Goal: Transaction & Acquisition: Obtain resource

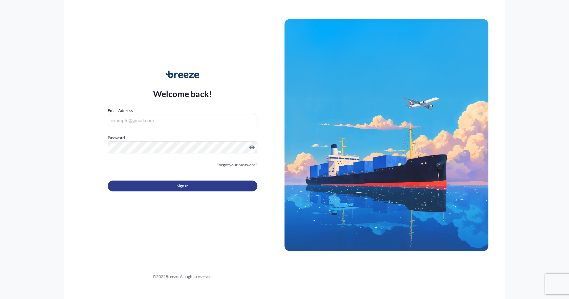
type input "[EMAIL_ADDRESS][DOMAIN_NAME]"
click at [185, 185] on span "Sign In" at bounding box center [183, 185] width 12 height 7
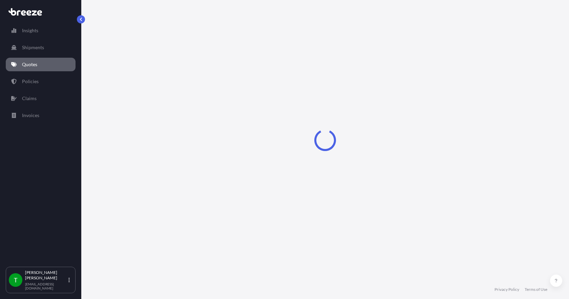
select select "Sea"
select select "1"
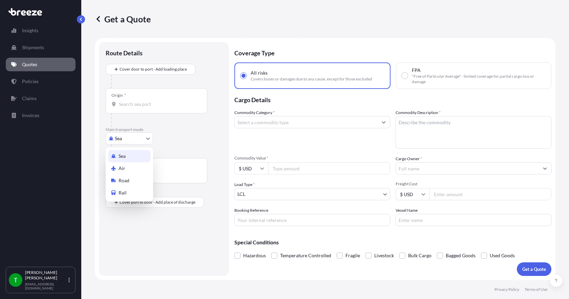
click at [135, 140] on body "Insights Shipments Quotes Policies Claims Invoices T [PERSON_NAME] [EMAIL_ADDRE…" at bounding box center [284, 149] width 569 height 299
click at [133, 181] on div "Road" at bounding box center [129, 180] width 42 height 12
select select "Road"
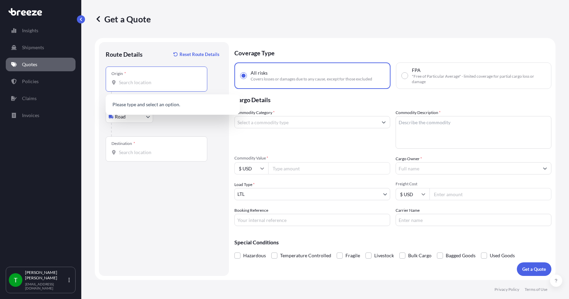
click at [135, 85] on input "Origin *" at bounding box center [159, 82] width 80 height 7
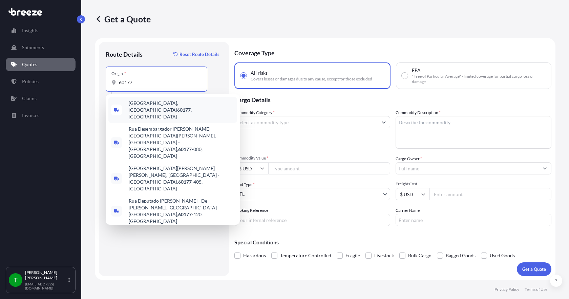
click at [140, 107] on span "[GEOGRAPHIC_DATA] , [GEOGRAPHIC_DATA]" at bounding box center [182, 110] width 106 height 20
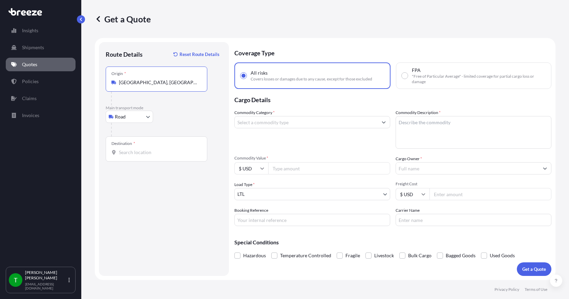
type input "[GEOGRAPHIC_DATA], [GEOGRAPHIC_DATA]"
click at [127, 151] on input "Destination *" at bounding box center [159, 152] width 80 height 7
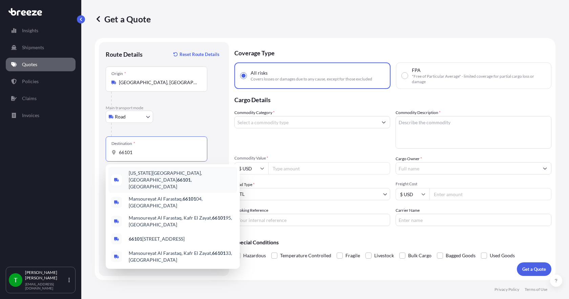
click at [139, 175] on span "[US_STATE][GEOGRAPHIC_DATA] , [GEOGRAPHIC_DATA]" at bounding box center [182, 179] width 106 height 20
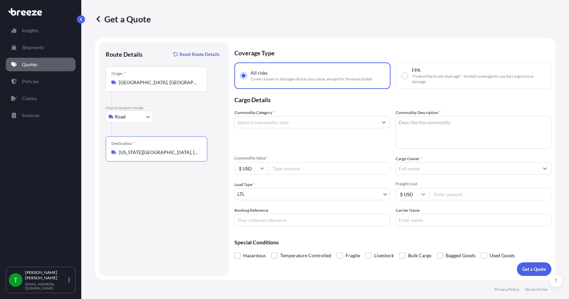
type input "[US_STATE][GEOGRAPHIC_DATA], [GEOGRAPHIC_DATA]"
click at [262, 123] on input "Commodity Category *" at bounding box center [306, 122] width 143 height 12
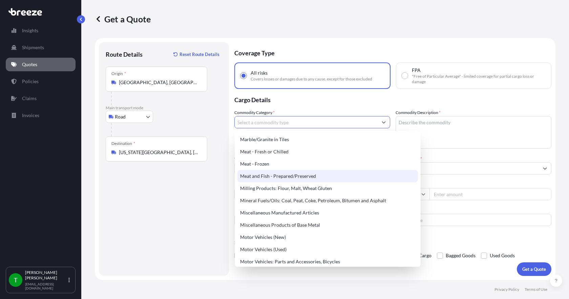
scroll to position [915, 0]
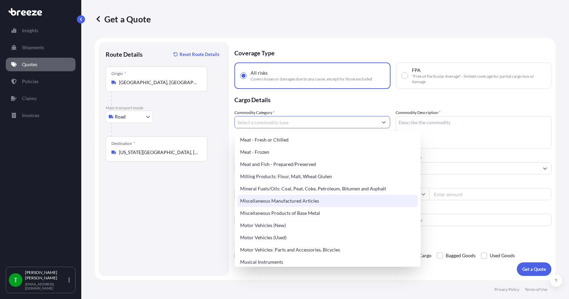
click at [283, 202] on div "Miscellaneous Manufactured Articles" at bounding box center [328, 201] width 181 height 12
type input "Miscellaneous Manufactured Articles"
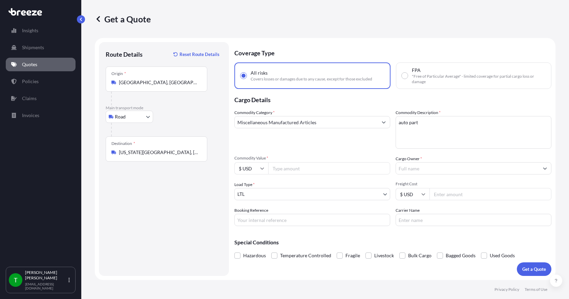
click at [422, 124] on textarea "auto part" at bounding box center [474, 132] width 156 height 33
type textarea "auto parts"
click at [330, 165] on input "Commodity Value *" at bounding box center [329, 168] width 122 height 12
type input "1000.00"
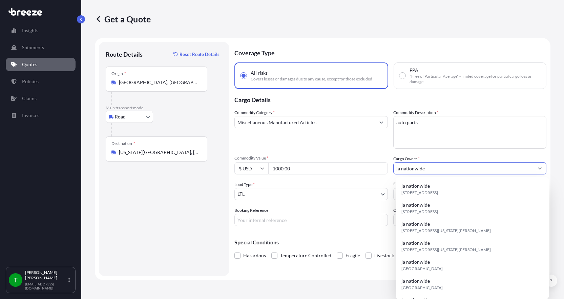
type input "ja nationwide"
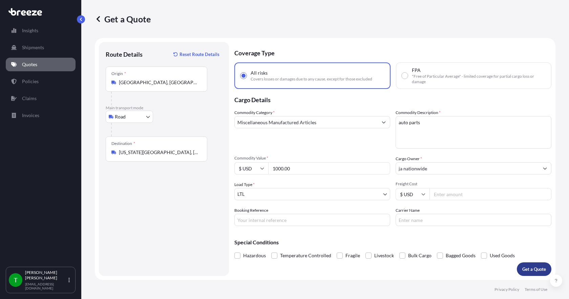
click at [528, 269] on p "Get a Quote" at bounding box center [535, 268] width 24 height 7
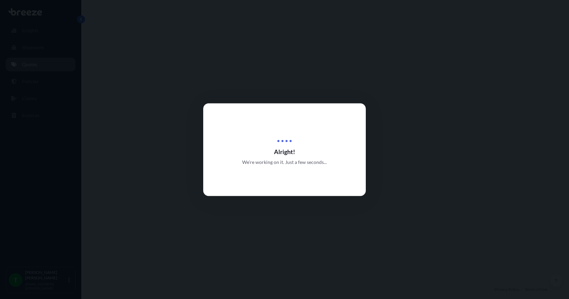
select select "Road"
select select "1"
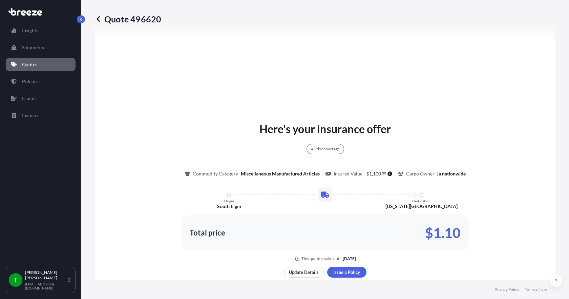
scroll to position [353, 0]
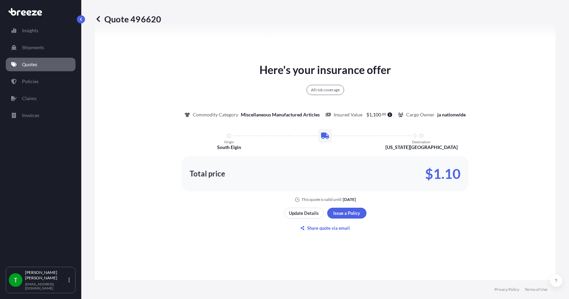
click at [35, 66] on p "Quotes" at bounding box center [29, 64] width 15 height 7
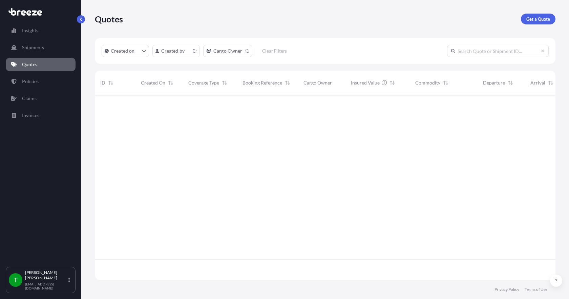
scroll to position [183, 456]
click at [543, 17] on p "Get a Quote" at bounding box center [539, 19] width 24 height 7
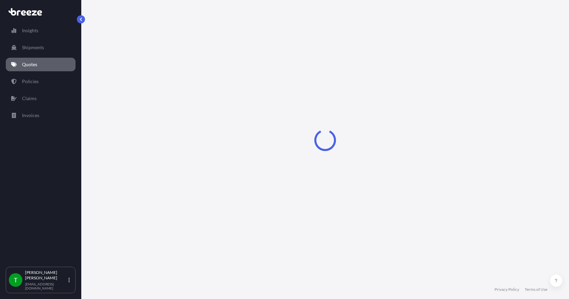
select select "Sea"
select select "1"
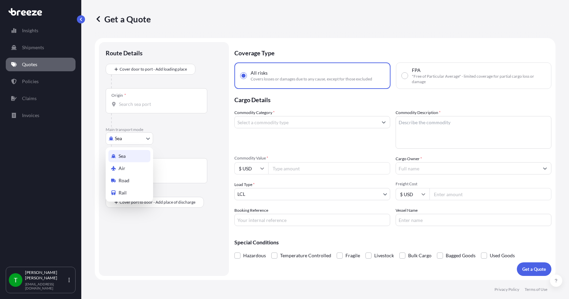
click at [140, 139] on body "Insights Shipments Quotes Policies Claims Invoices T [PERSON_NAME] [EMAIL_ADDRE…" at bounding box center [284, 149] width 569 height 299
click at [138, 181] on div "Road" at bounding box center [129, 180] width 42 height 12
select select "Road"
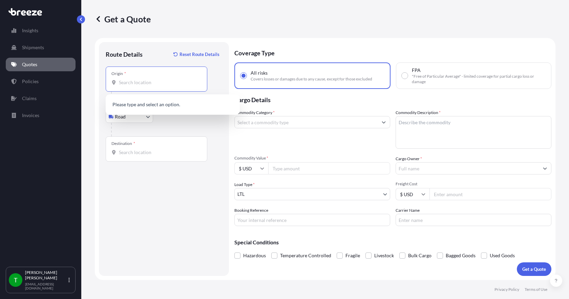
click at [126, 84] on input "Origin *" at bounding box center [159, 82] width 80 height 7
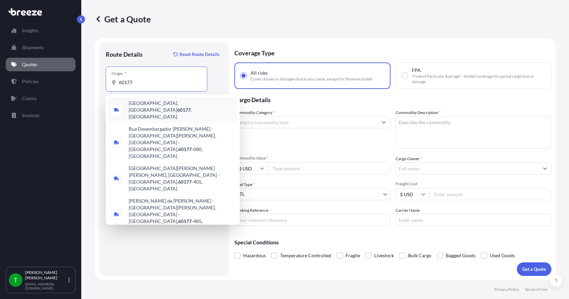
click at [141, 103] on span "[GEOGRAPHIC_DATA] , [GEOGRAPHIC_DATA]" at bounding box center [182, 110] width 106 height 20
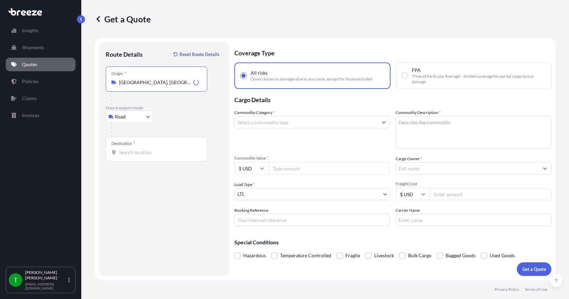
type input "[GEOGRAPHIC_DATA], [GEOGRAPHIC_DATA]"
click at [129, 152] on input "Destination *" at bounding box center [159, 152] width 80 height 7
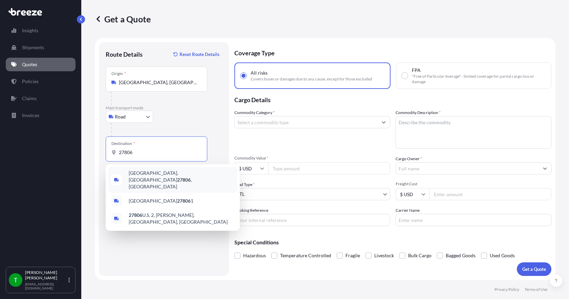
click at [142, 174] on span "[GEOGRAPHIC_DATA], [GEOGRAPHIC_DATA] 27806 , [GEOGRAPHIC_DATA]" at bounding box center [182, 179] width 106 height 20
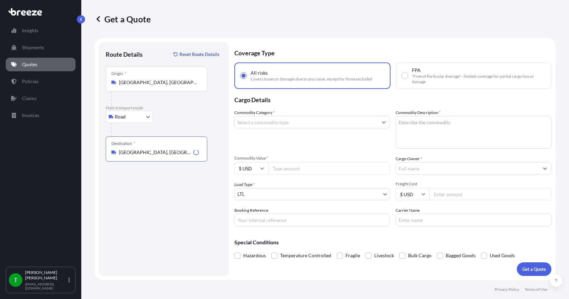
type input "[GEOGRAPHIC_DATA], [GEOGRAPHIC_DATA] 27806, [GEOGRAPHIC_DATA]"
click at [245, 126] on input "Commodity Category *" at bounding box center [306, 122] width 143 height 12
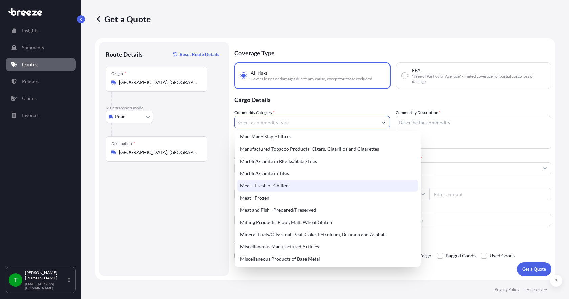
scroll to position [881, 0]
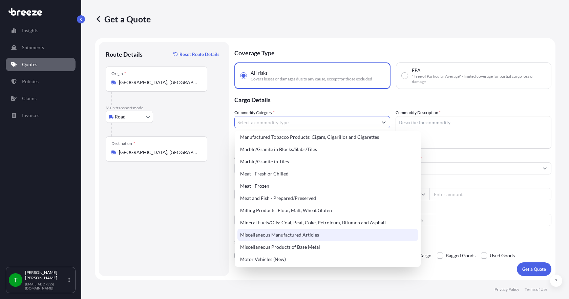
click at [285, 236] on div "Miscellaneous Manufactured Articles" at bounding box center [328, 234] width 181 height 12
type input "Miscellaneous Manufactured Articles"
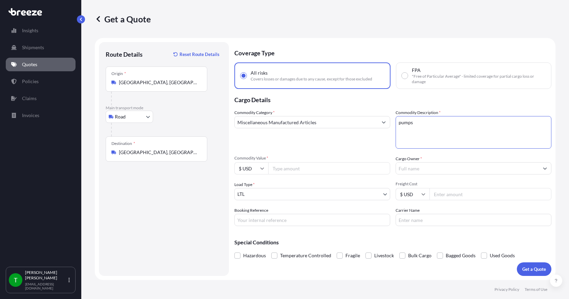
type textarea "pumps"
type input "4553.28"
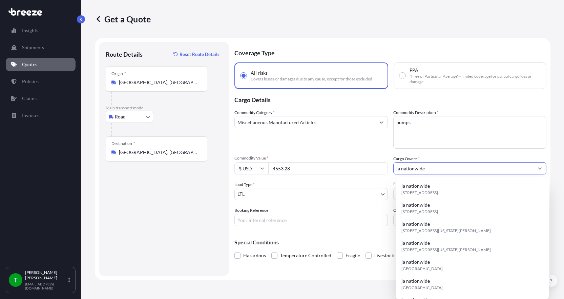
type input "ja nationwide"
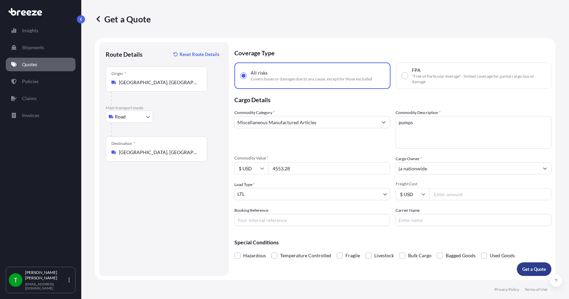
click at [537, 274] on button "Get a Quote" at bounding box center [534, 269] width 35 height 14
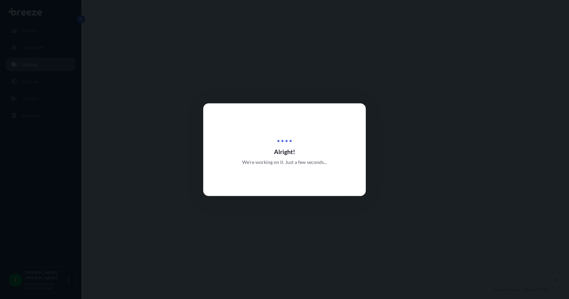
select select "Road"
select select "1"
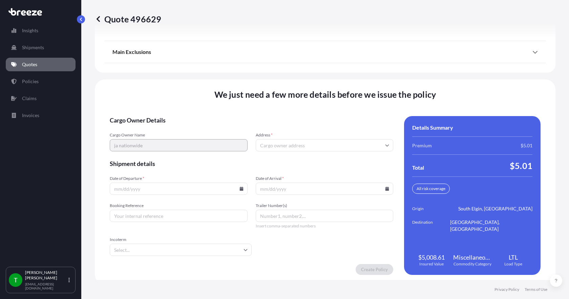
scroll to position [888, 0]
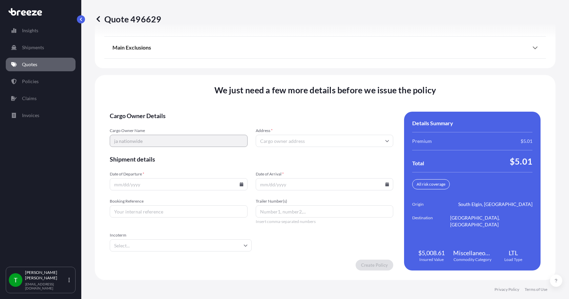
click at [269, 139] on input "Address *" at bounding box center [325, 141] width 138 height 12
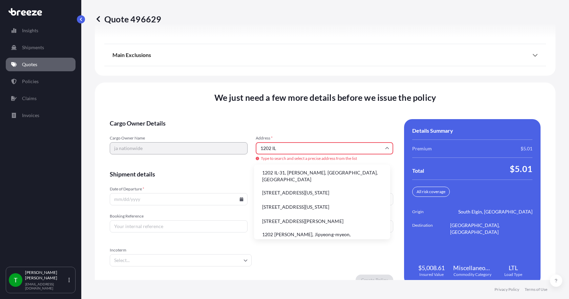
click at [280, 174] on li "1202 IL-31, [PERSON_NAME], [GEOGRAPHIC_DATA], [GEOGRAPHIC_DATA]" at bounding box center [322, 176] width 131 height 18
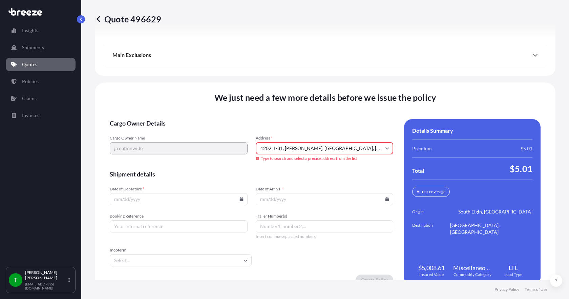
type input "[STREET_ADDRESS][PERSON_NAME]"
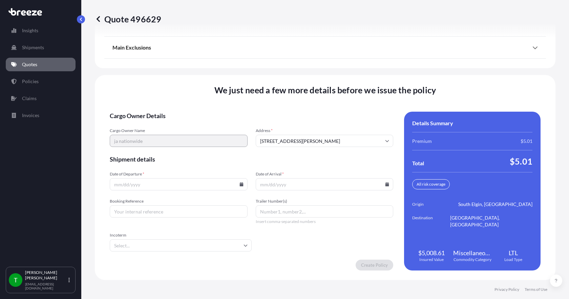
click at [241, 184] on icon at bounding box center [242, 184] width 4 height 4
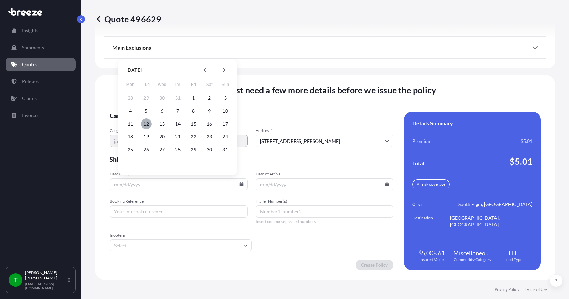
click at [146, 124] on button "12" at bounding box center [146, 123] width 11 height 11
type input "[DATE]"
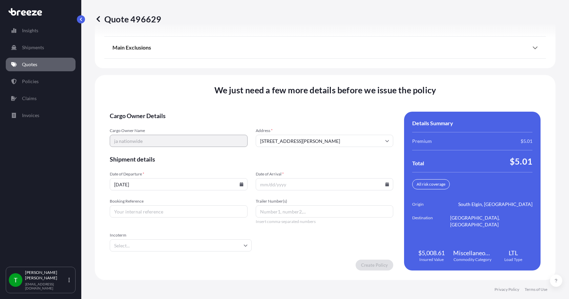
click at [386, 185] on icon at bounding box center [388, 184] width 4 height 4
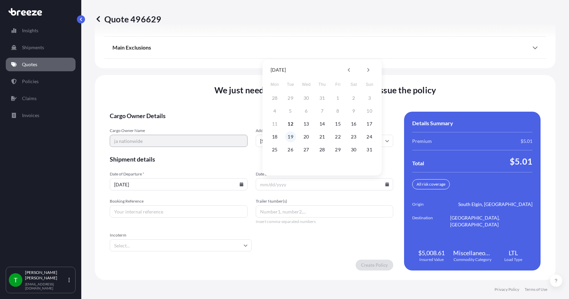
click at [293, 136] on button "19" at bounding box center [290, 136] width 11 height 11
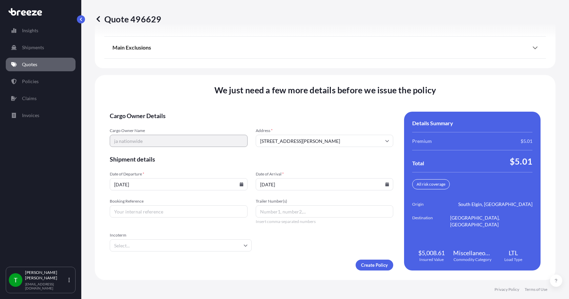
type input "[DATE]"
click at [182, 208] on input "Booking Reference" at bounding box center [179, 211] width 138 height 12
type input "347666"
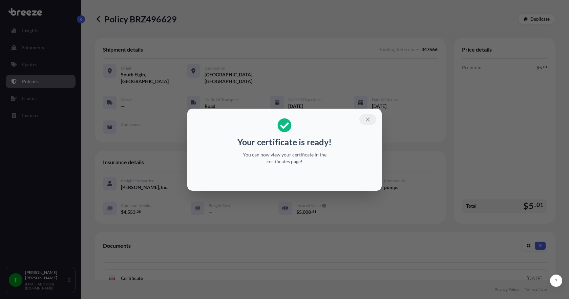
click at [370, 117] on icon "button" at bounding box center [368, 119] width 6 height 6
